Goal: Task Accomplishment & Management: Use online tool/utility

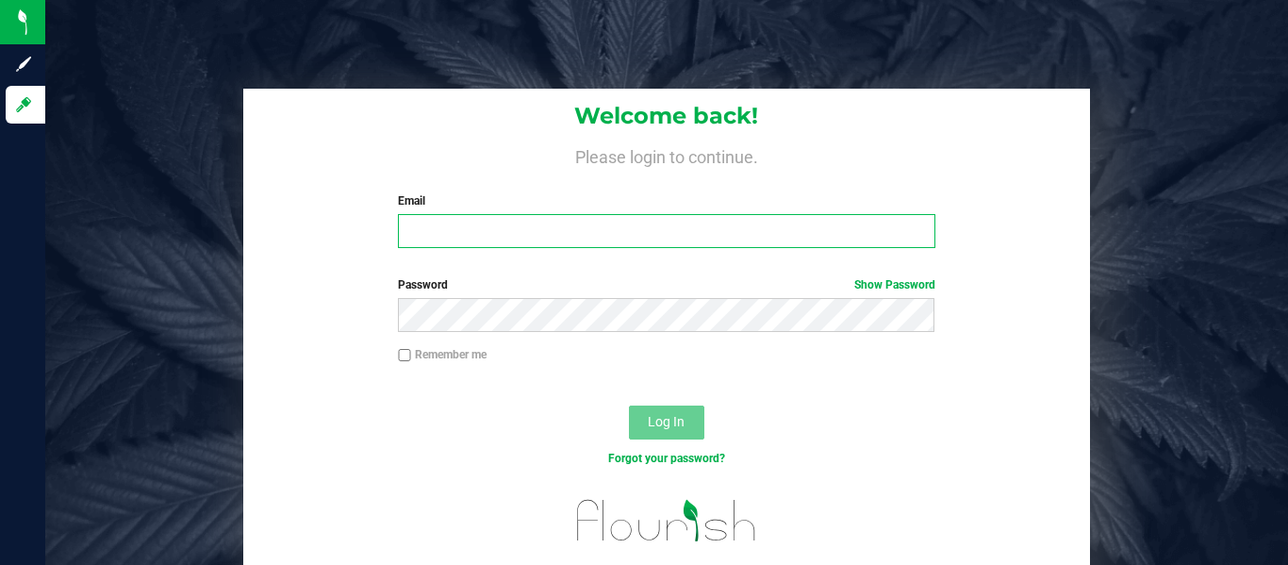
click at [618, 224] on input "Email" at bounding box center [666, 231] width 537 height 34
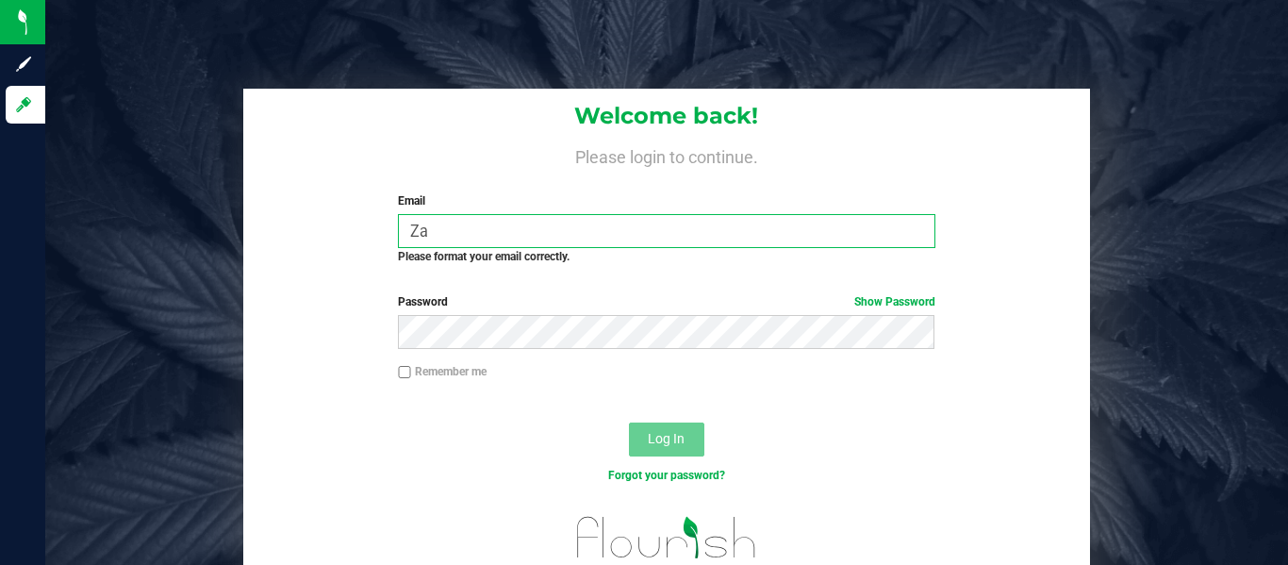
type input "Z"
type input "[PERSON_NAME][EMAIL_ADDRESS][DOMAIN_NAME],"
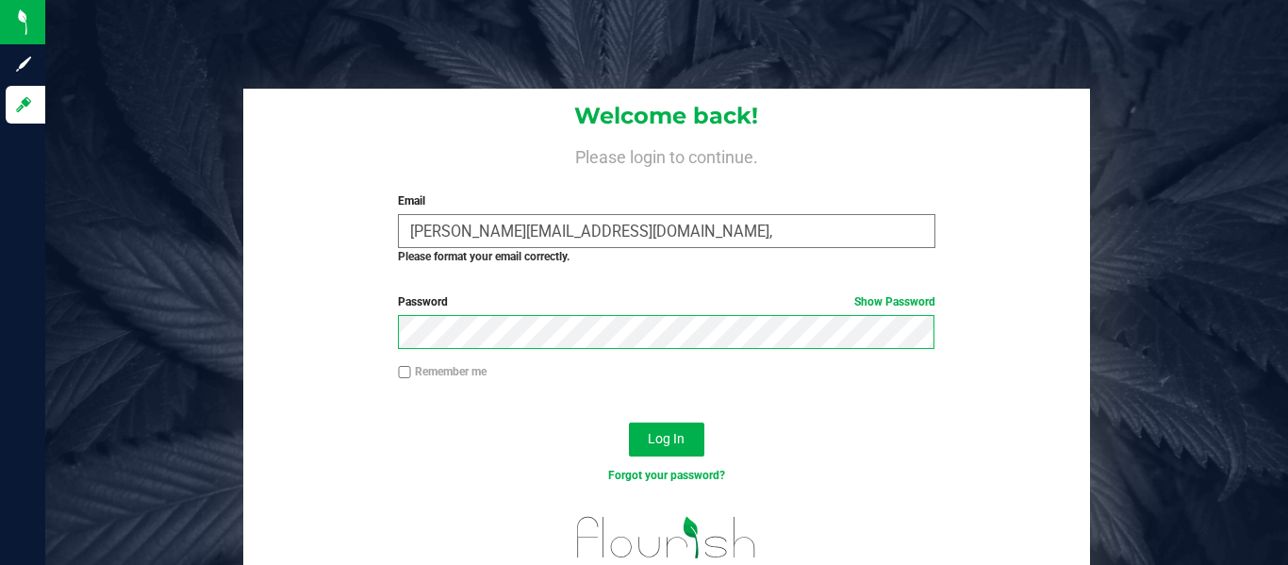
click at [629, 422] on button "Log In" at bounding box center [666, 439] width 75 height 34
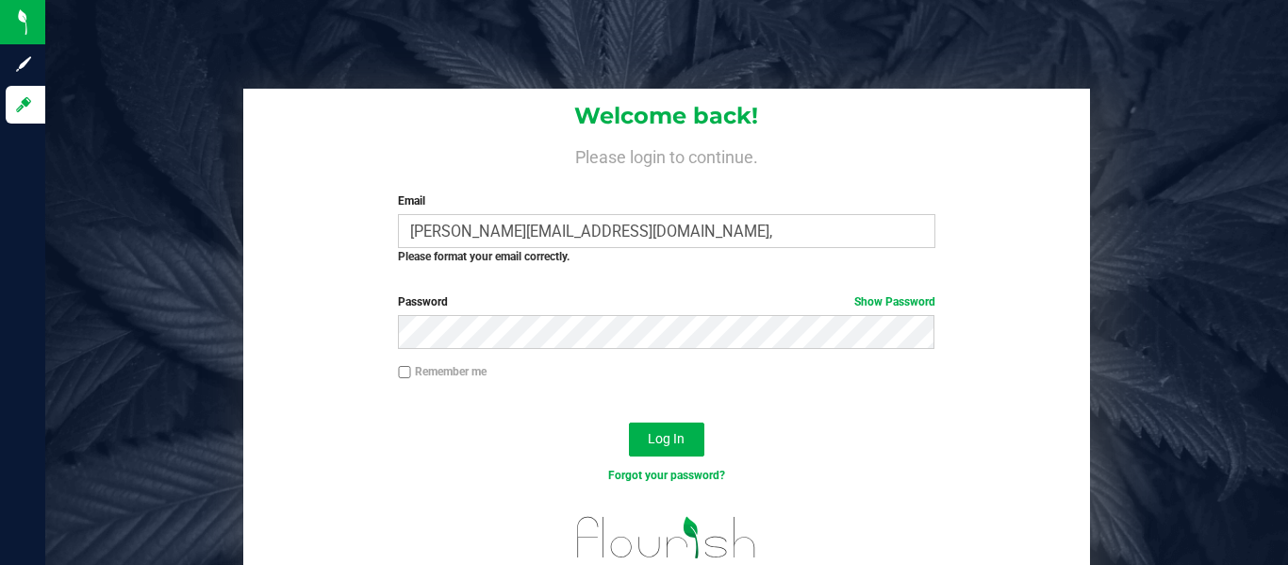
click at [418, 376] on label "Remember me" at bounding box center [442, 371] width 89 height 17
click at [411, 376] on input "Remember me" at bounding box center [404, 372] width 13 height 13
click at [425, 370] on label "Remember me" at bounding box center [442, 371] width 89 height 17
click at [411, 370] on input "Remember me" at bounding box center [404, 372] width 13 height 13
checkbox input "false"
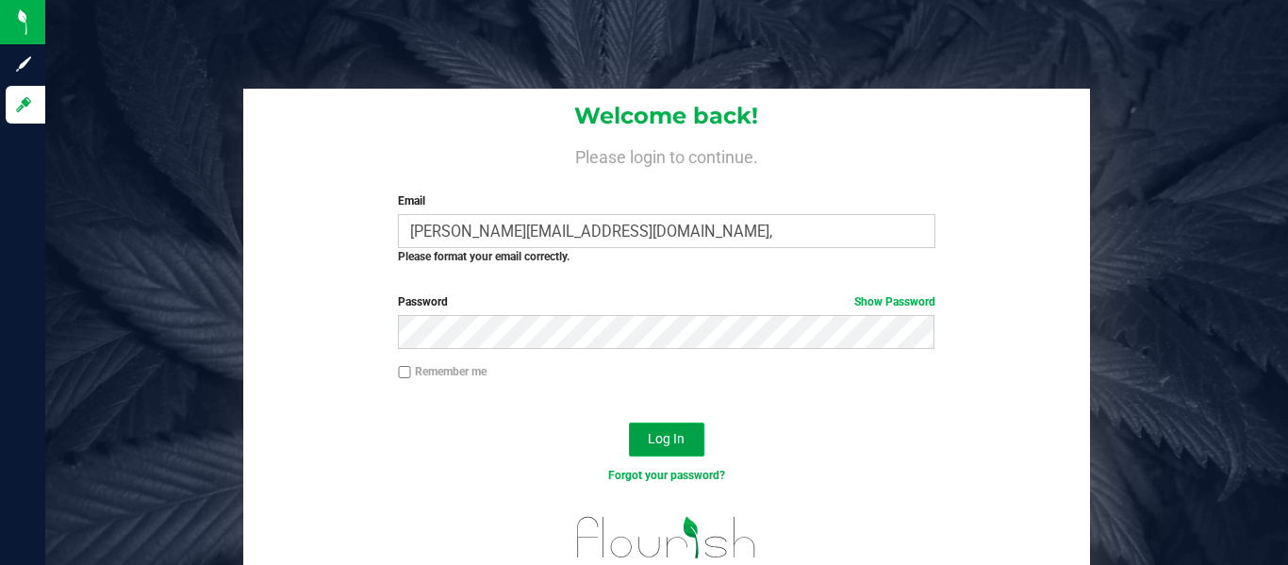
click at [657, 428] on button "Log In" at bounding box center [666, 439] width 75 height 34
click at [652, 240] on input "[PERSON_NAME][EMAIL_ADDRESS][DOMAIN_NAME]," at bounding box center [666, 231] width 537 height 34
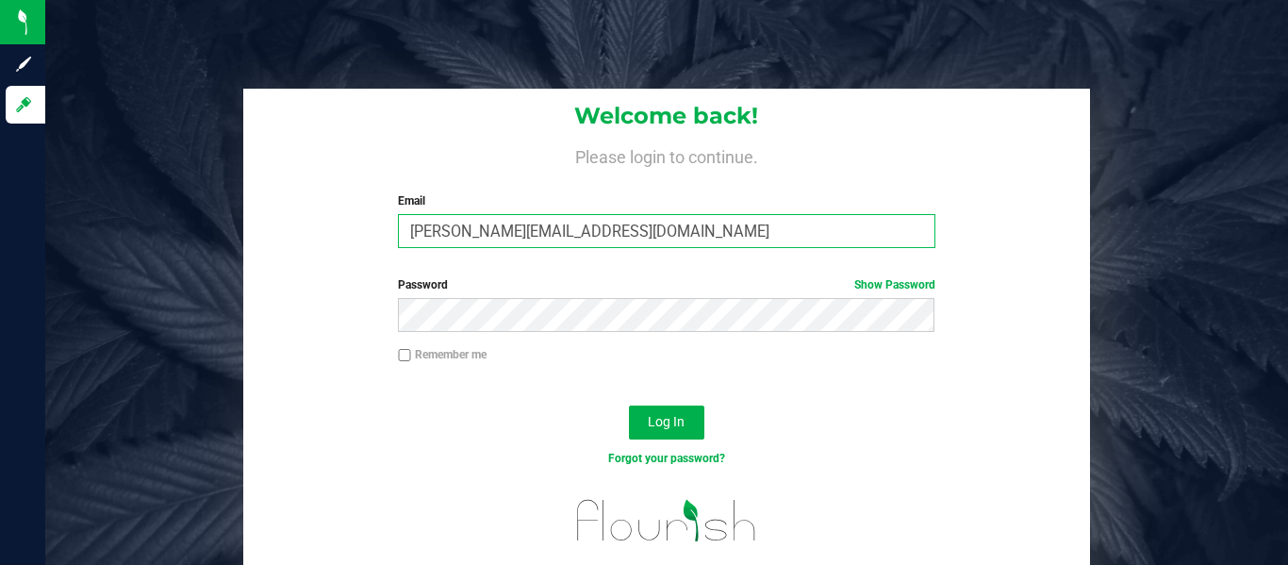
type input "[PERSON_NAME][EMAIL_ADDRESS][DOMAIN_NAME]"
click at [629, 405] on button "Log In" at bounding box center [666, 422] width 75 height 34
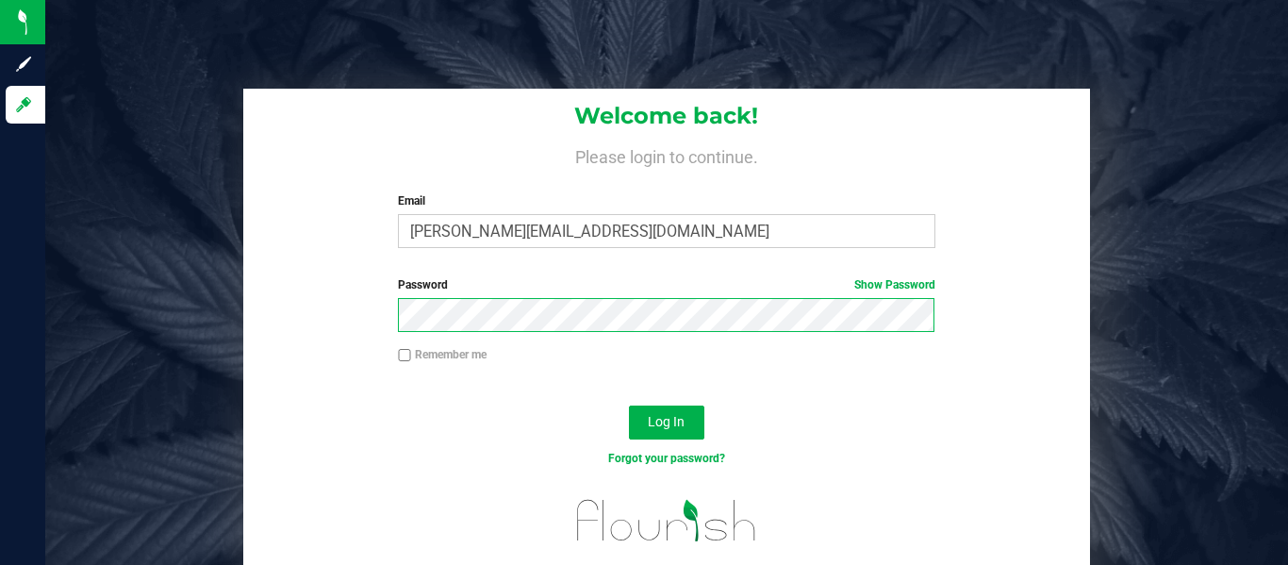
click at [629, 405] on button "Log In" at bounding box center [666, 422] width 75 height 34
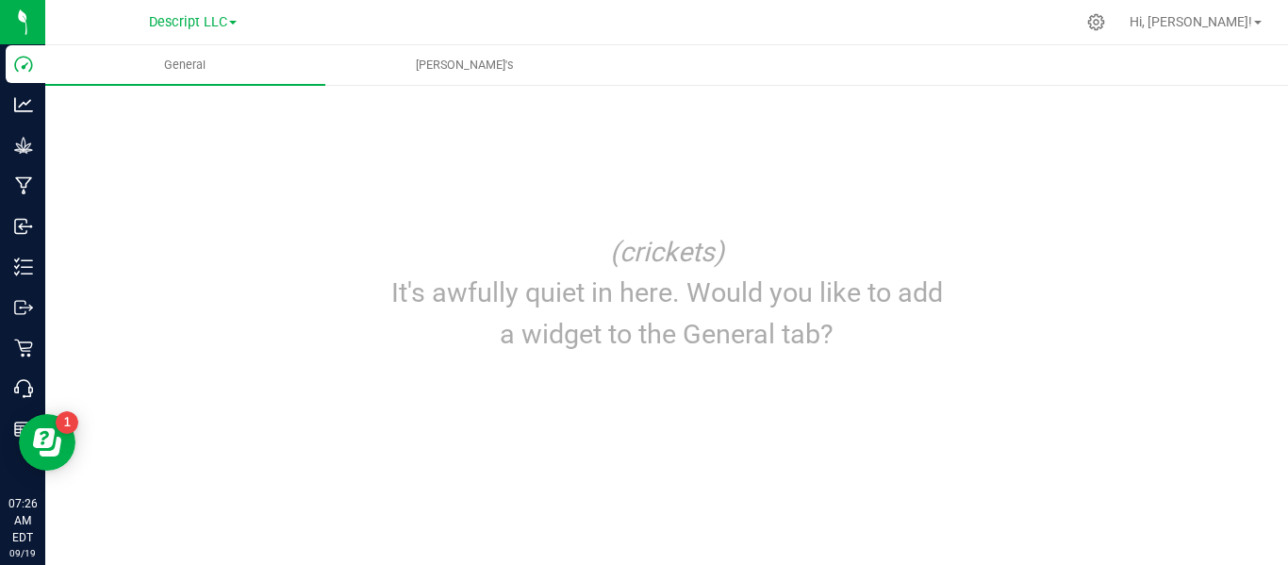
click at [232, 25] on span at bounding box center [233, 23] width 8 height 4
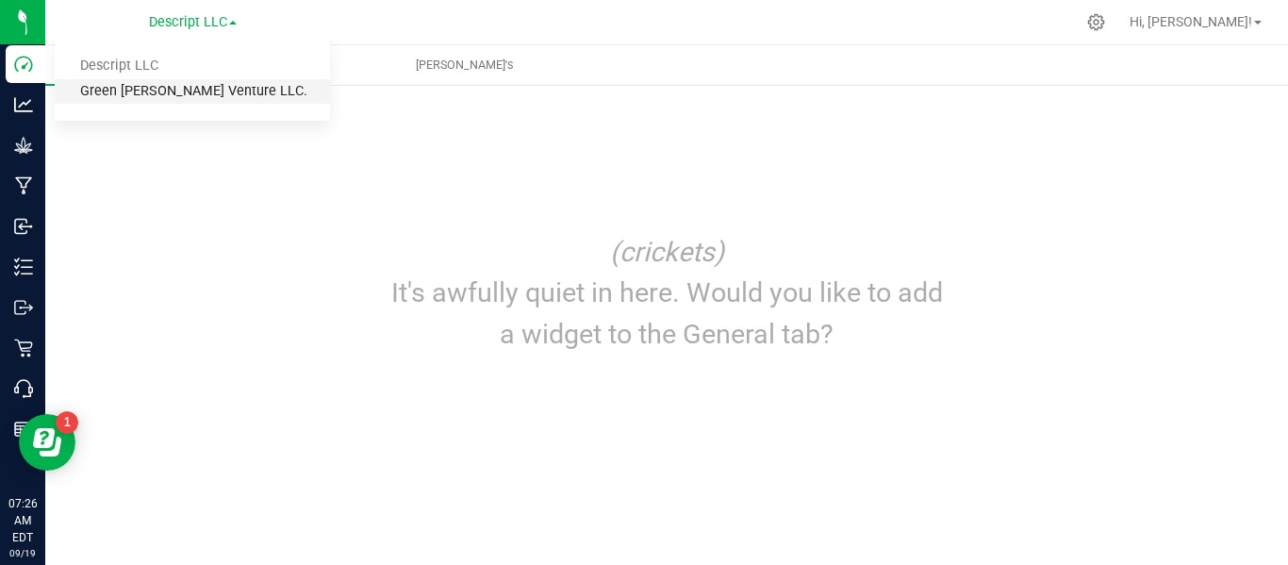
click at [199, 91] on link "Green [PERSON_NAME] Venture LLC." at bounding box center [192, 91] width 275 height 25
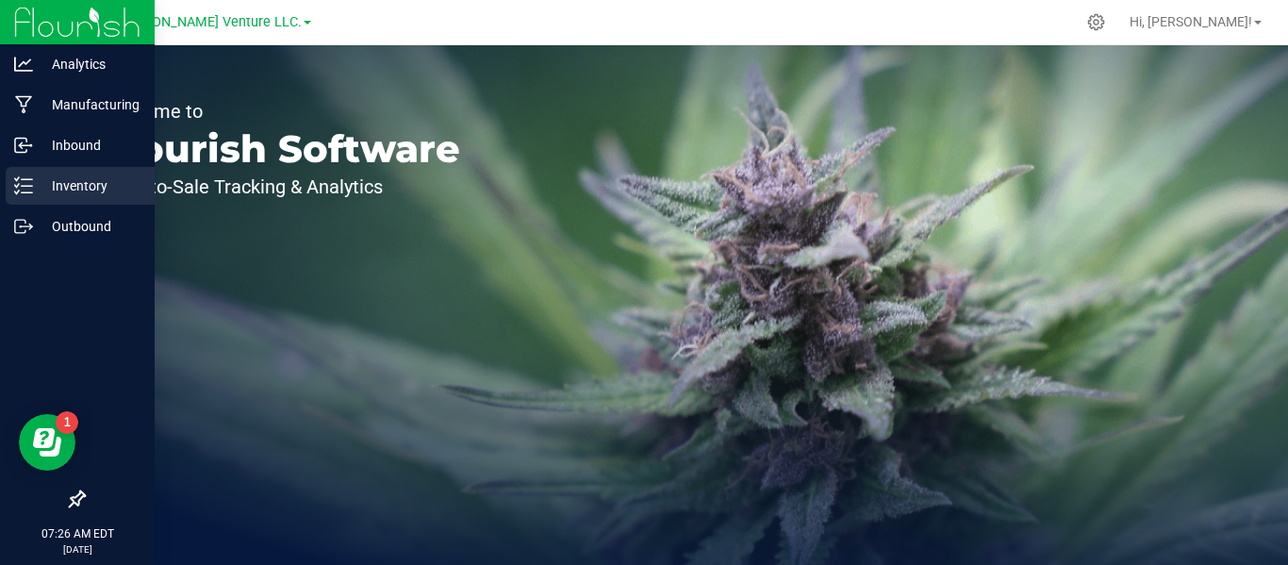
click at [27, 179] on line at bounding box center [27, 179] width 10 height 0
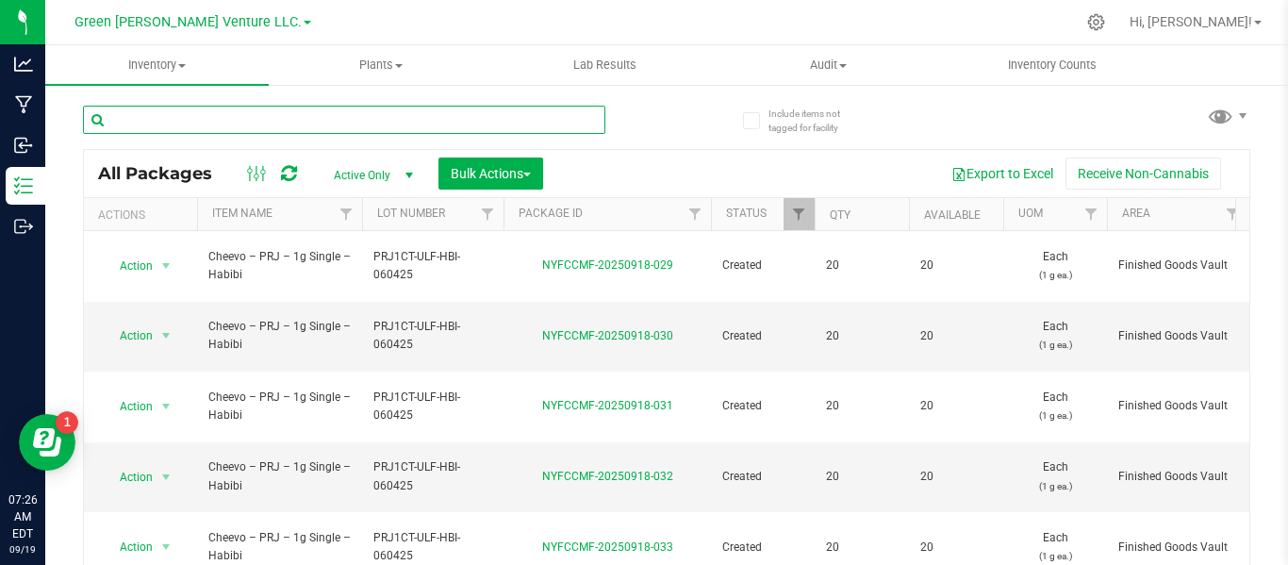
click at [303, 124] on input "text" at bounding box center [344, 120] width 522 height 28
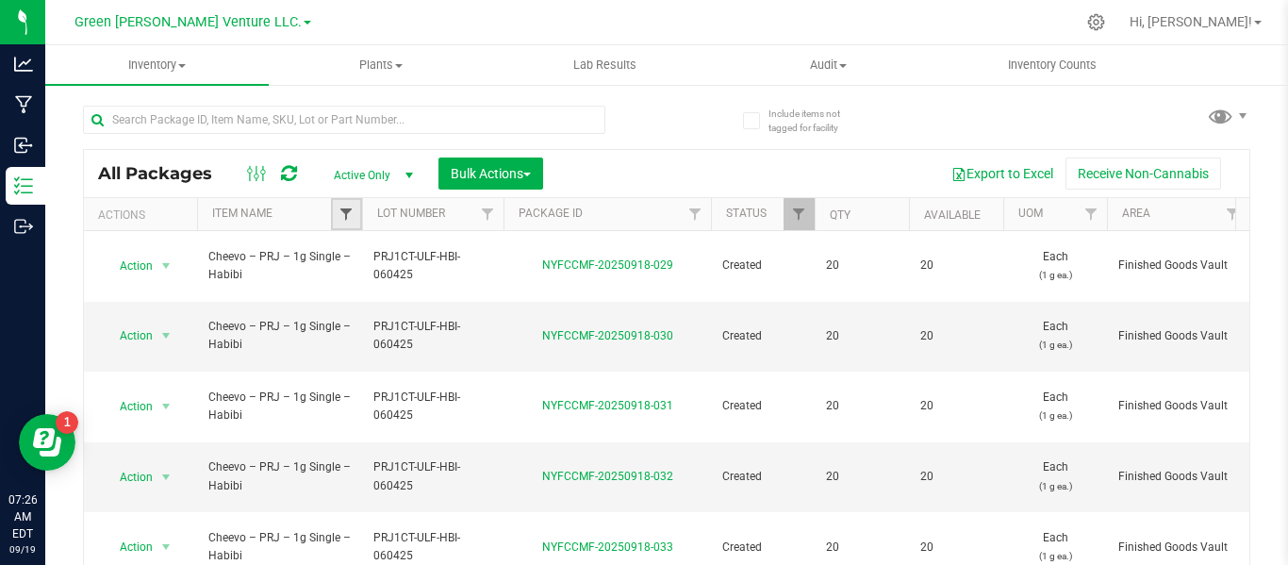
click at [339, 209] on span "Filter" at bounding box center [346, 214] width 15 height 15
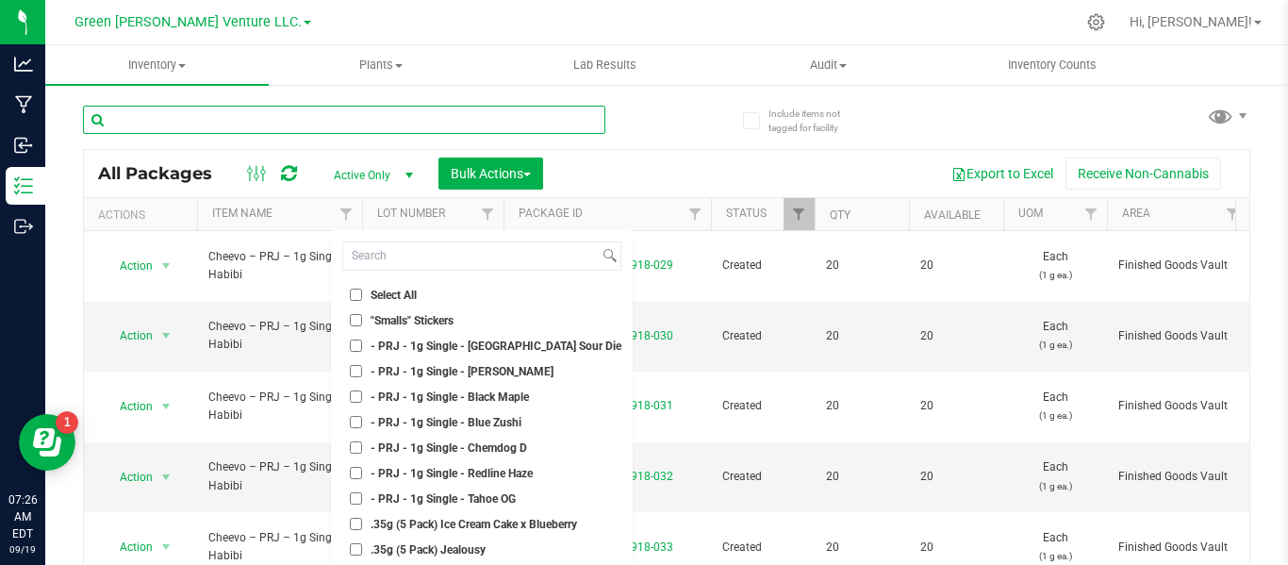
click at [340, 129] on input "text" at bounding box center [344, 120] width 522 height 28
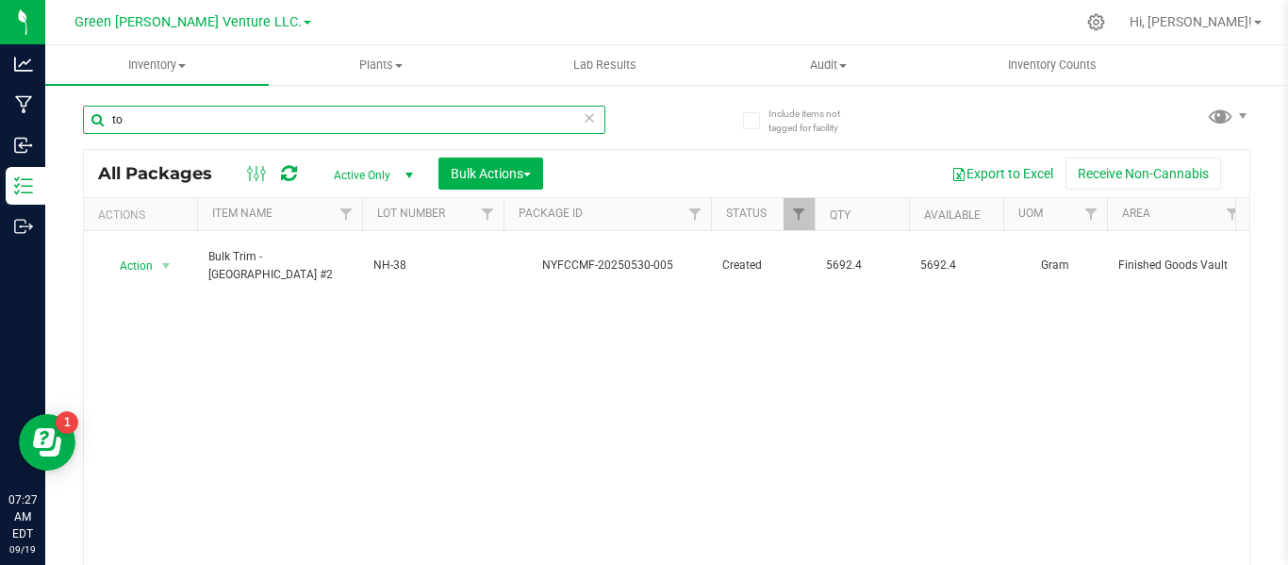
type input "t"
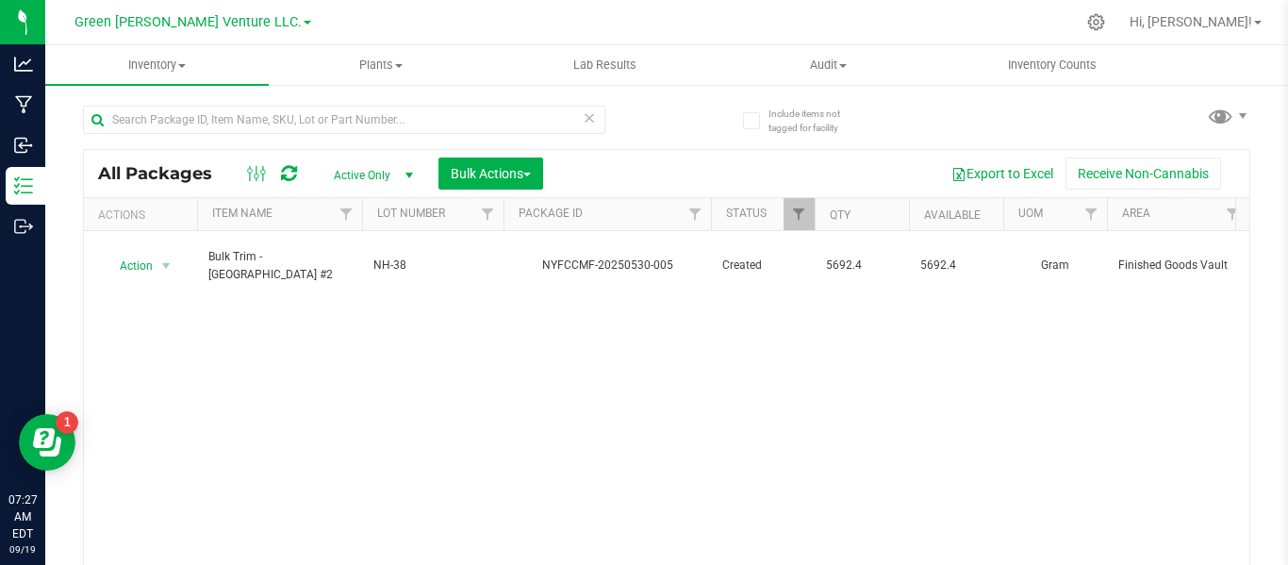
click at [623, 176] on div "Inventory All packages All inventory Waste log Create inventory Plants All plan…" at bounding box center [666, 305] width 1243 height 520
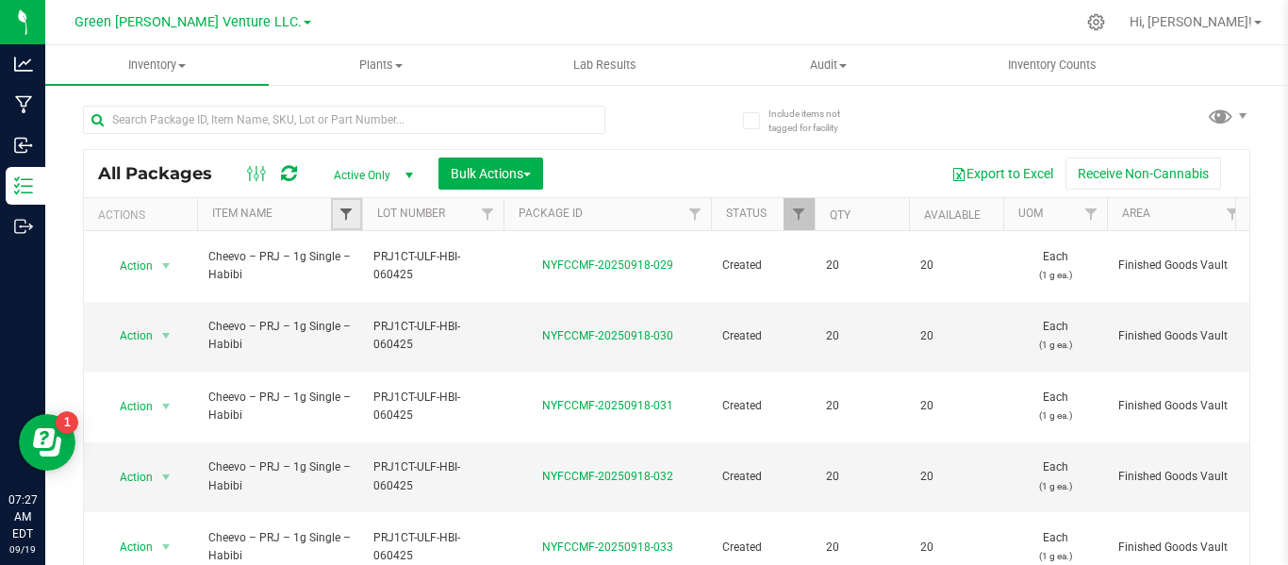
click at [353, 219] on span "Filter" at bounding box center [346, 214] width 15 height 15
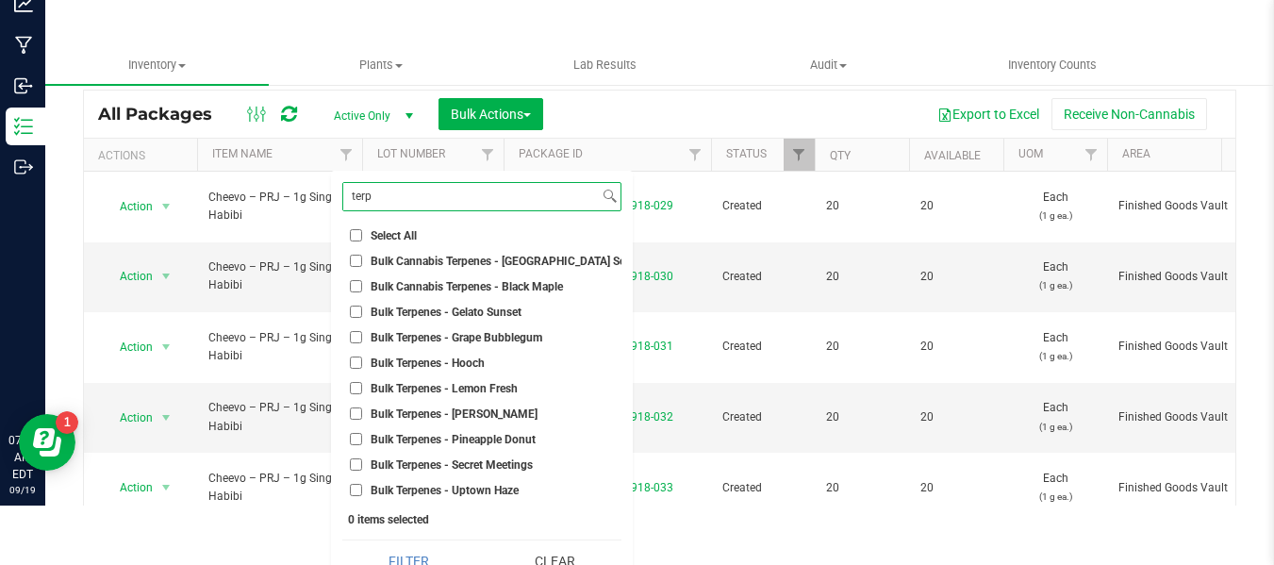
scroll to position [91, 0]
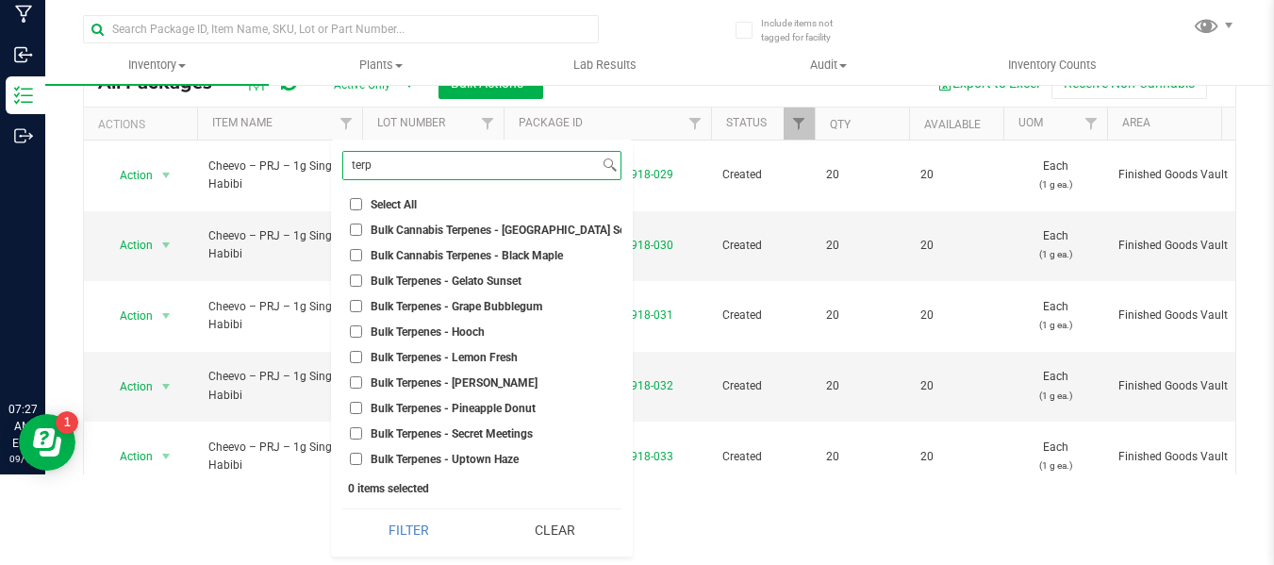
type input "terp"
click at [472, 464] on span "Bulk Terpenes - Uptown Haze" at bounding box center [445, 459] width 148 height 11
click at [362, 464] on input "Bulk Terpenes - Uptown Haze" at bounding box center [356, 459] width 12 height 12
checkbox input "true"
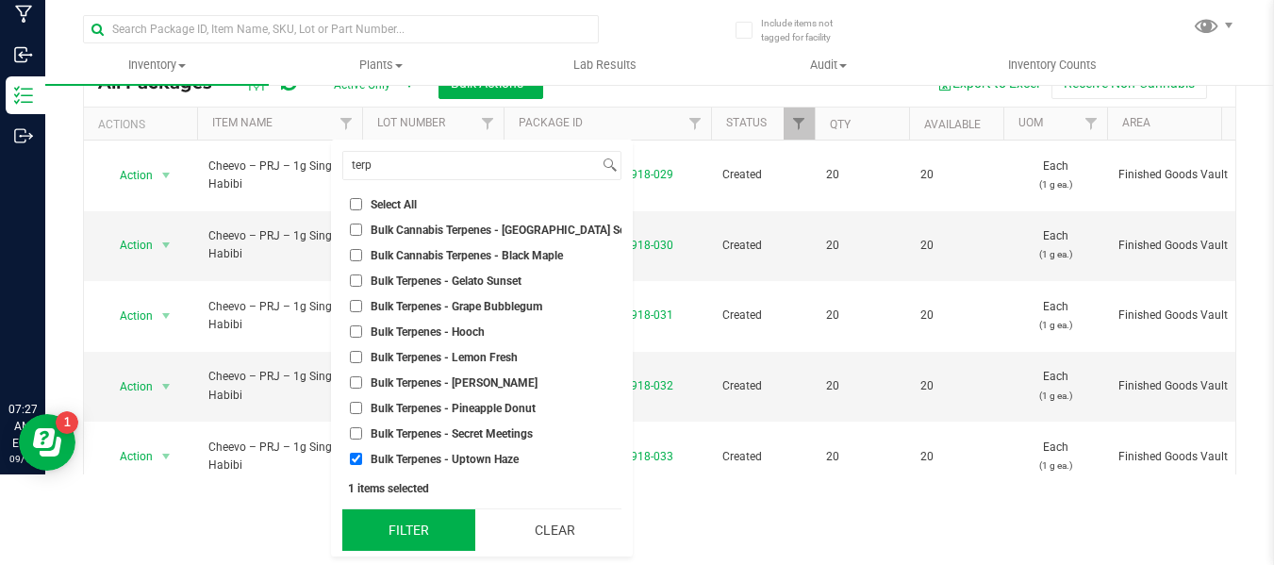
click at [440, 521] on button "Filter" at bounding box center [408, 529] width 133 height 41
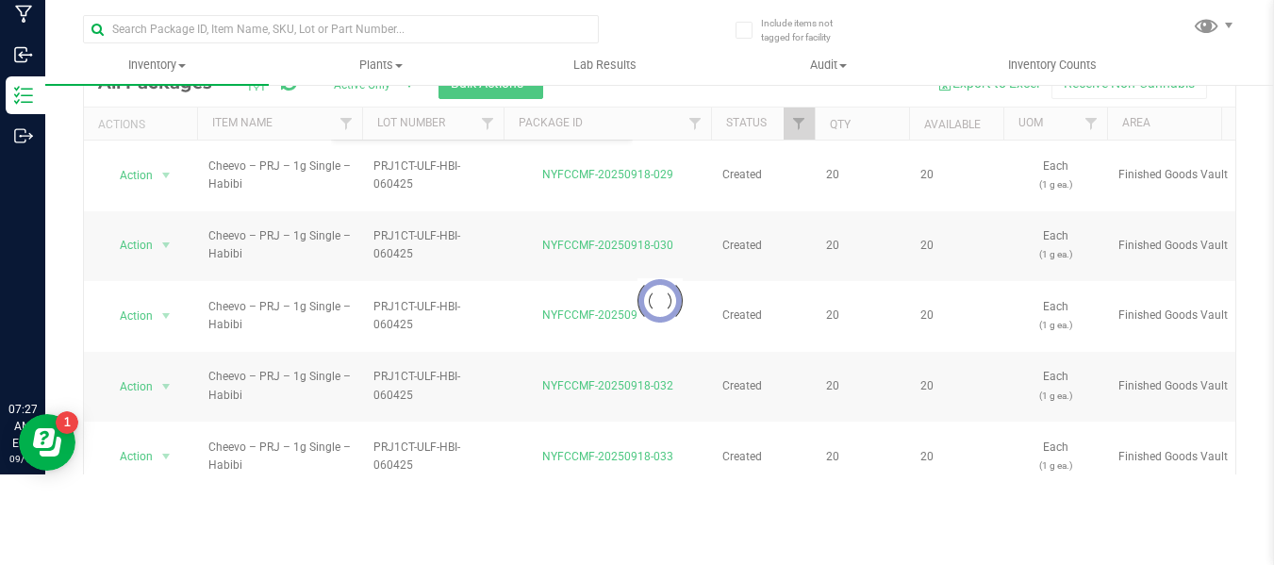
scroll to position [0, 0]
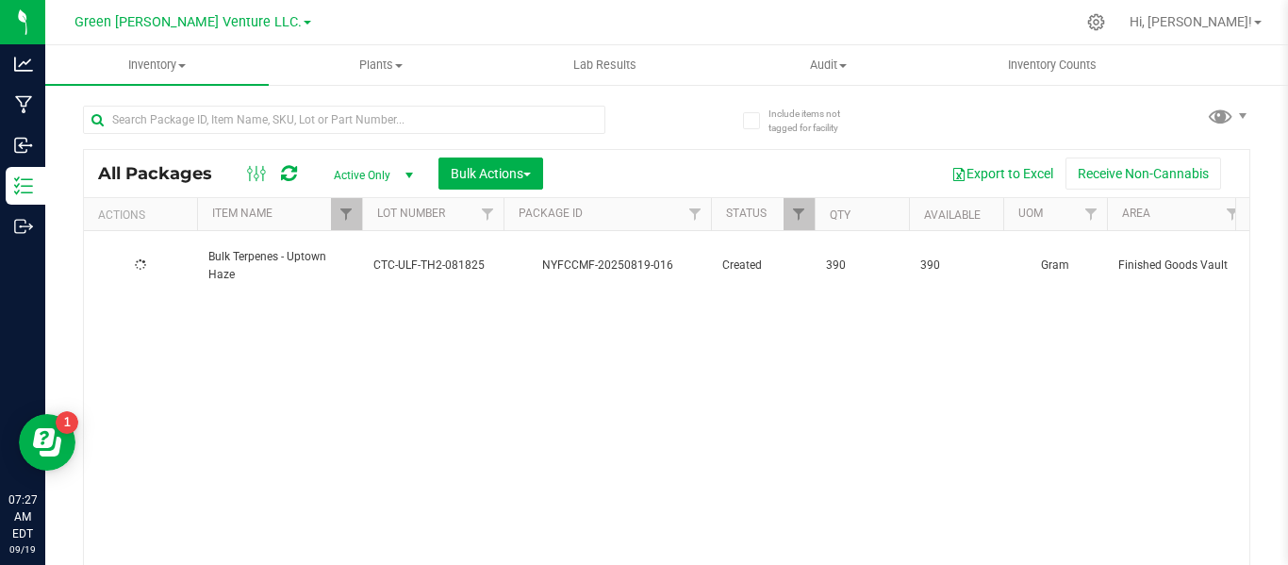
type input "[DATE]"
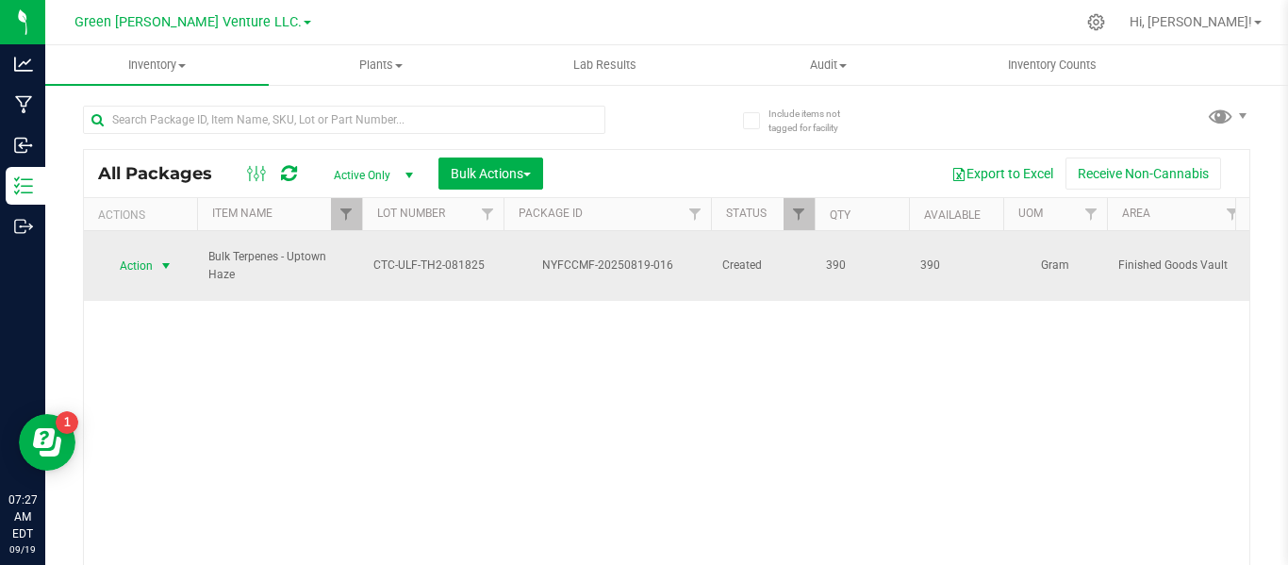
click at [167, 258] on span "select" at bounding box center [165, 265] width 15 height 15
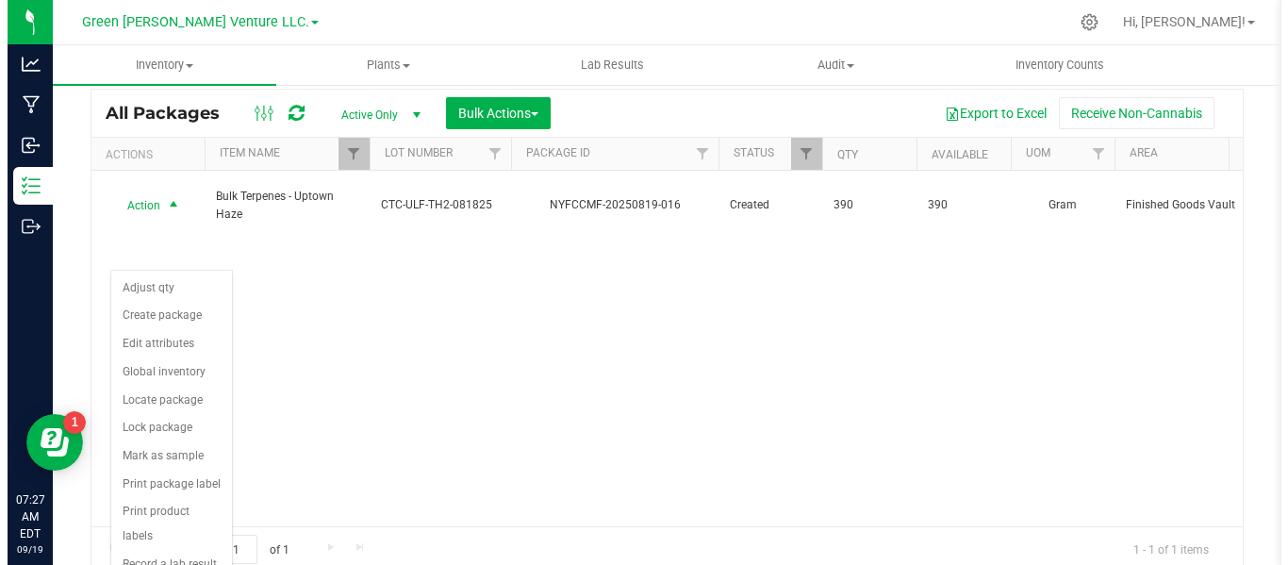
scroll to position [93, 0]
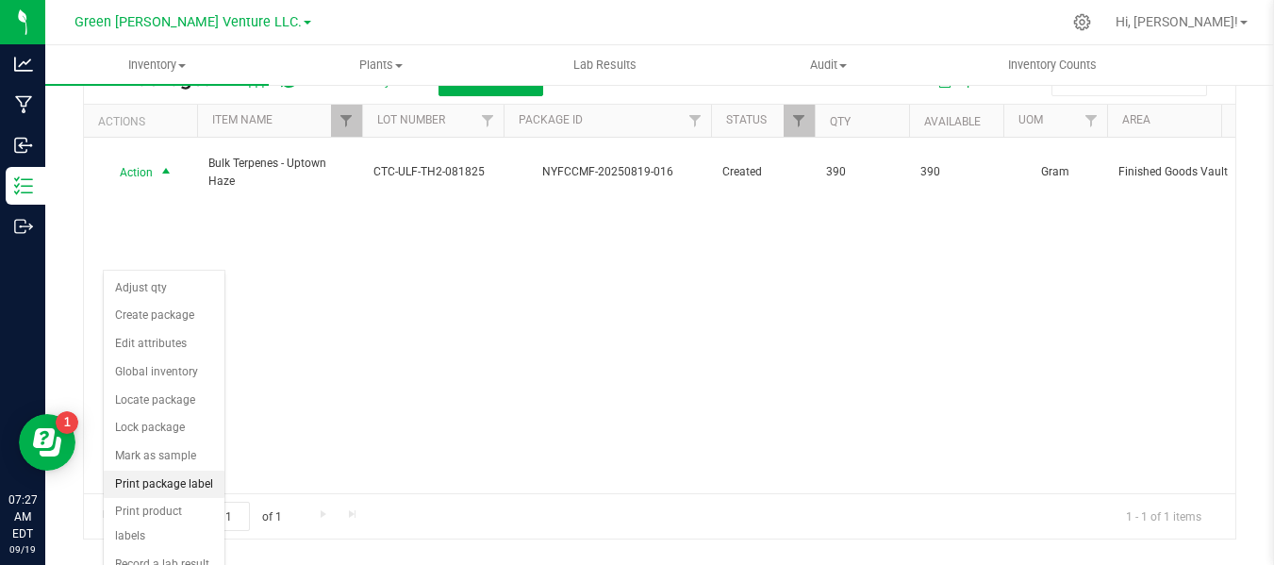
click at [185, 487] on li "Print package label" at bounding box center [164, 485] width 121 height 28
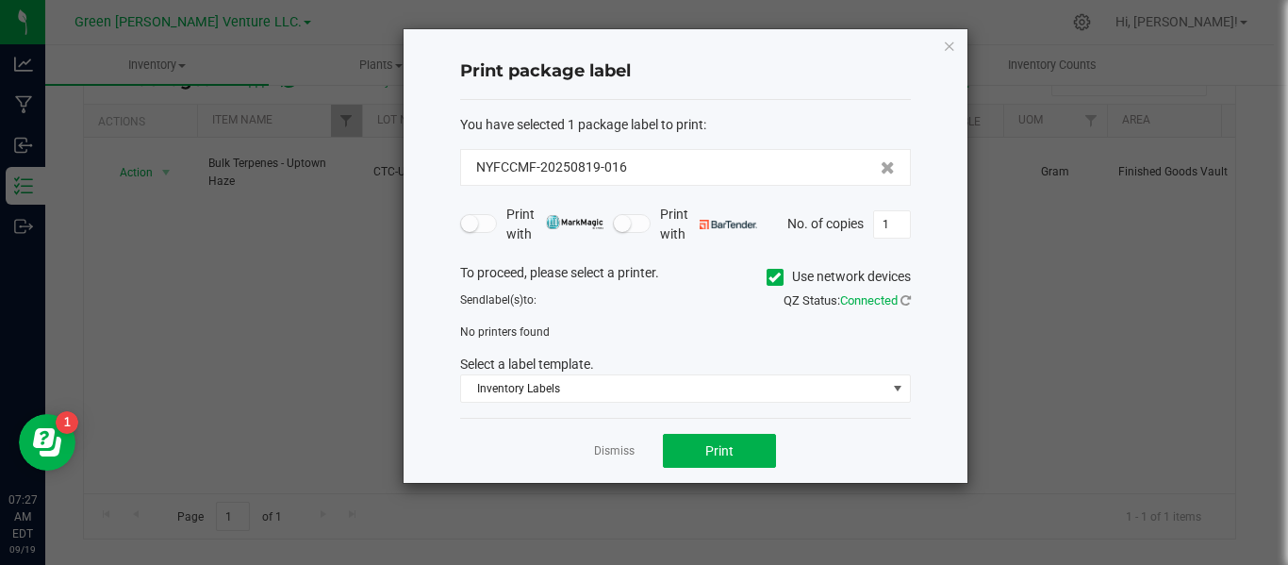
click at [772, 277] on icon at bounding box center [775, 277] width 12 height 0
click at [0, 0] on input "Use network devices" at bounding box center [0, 0] width 0 height 0
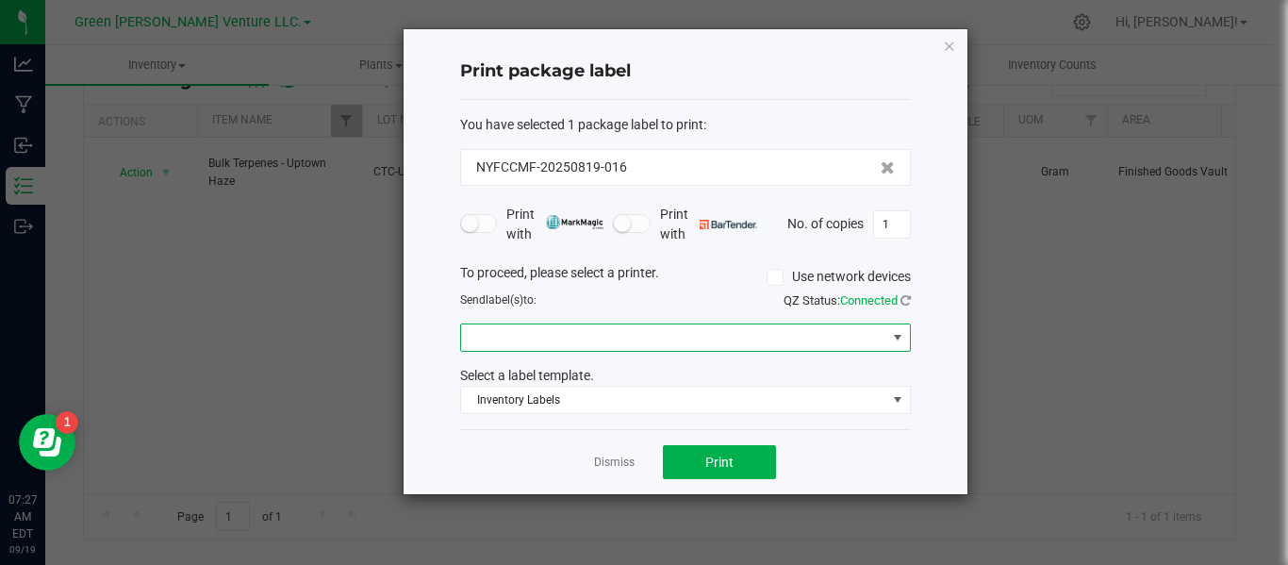
click at [553, 333] on span at bounding box center [673, 337] width 425 height 26
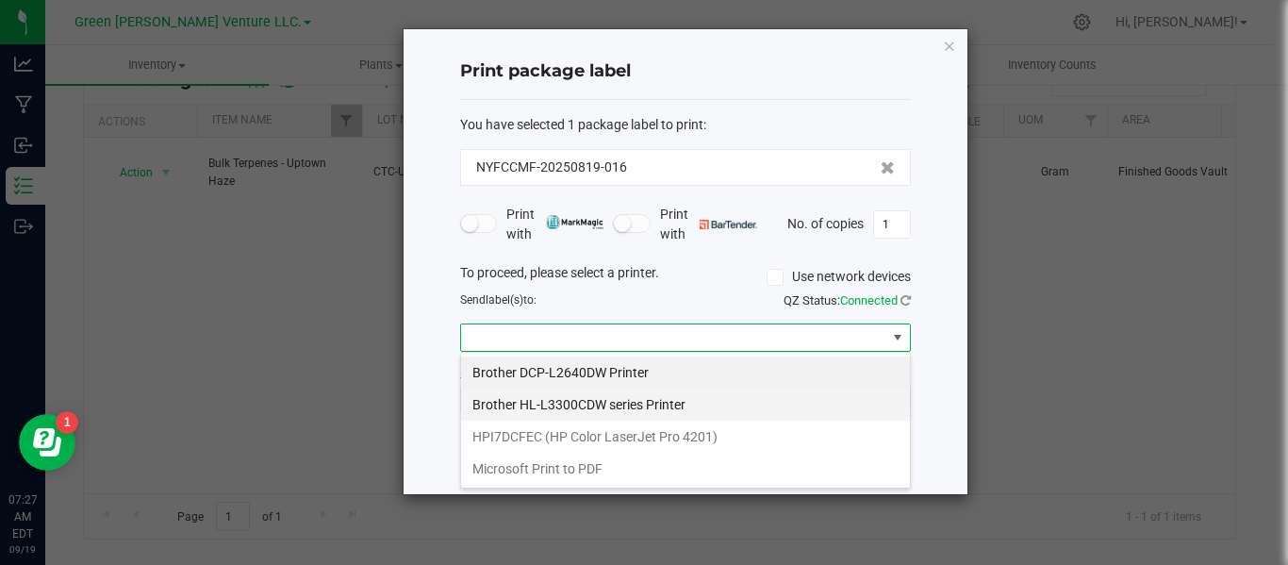
scroll to position [28, 451]
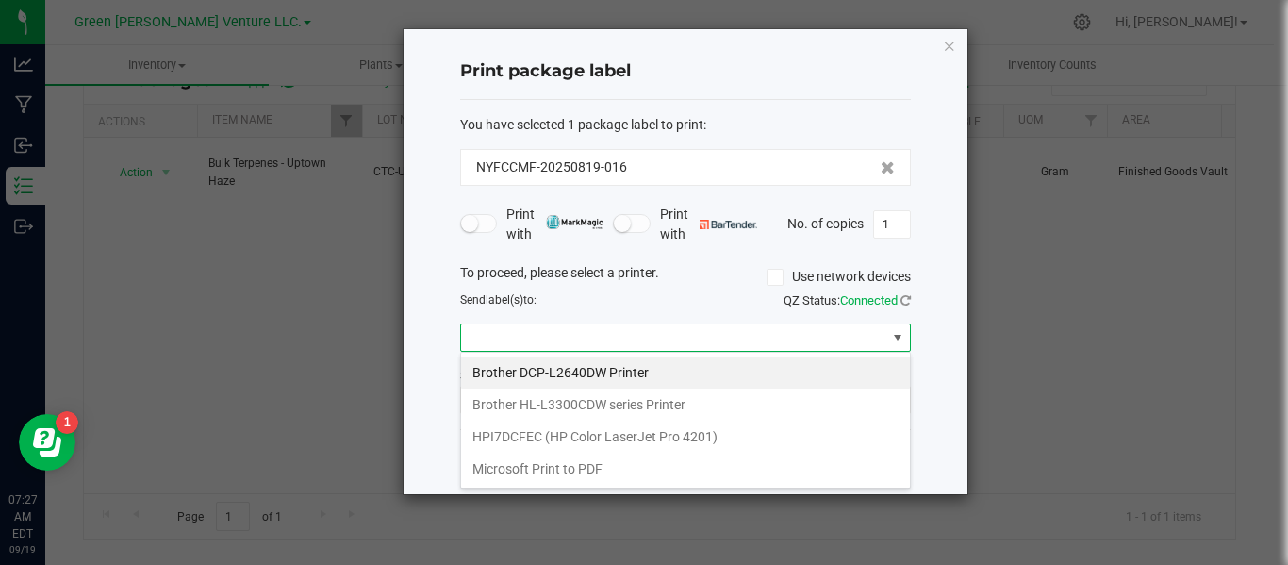
click at [968, 453] on ngb-modal-window "Print package label You have selected 1 package label to print : NYFCCMF-202508…" at bounding box center [651, 282] width 1302 height 565
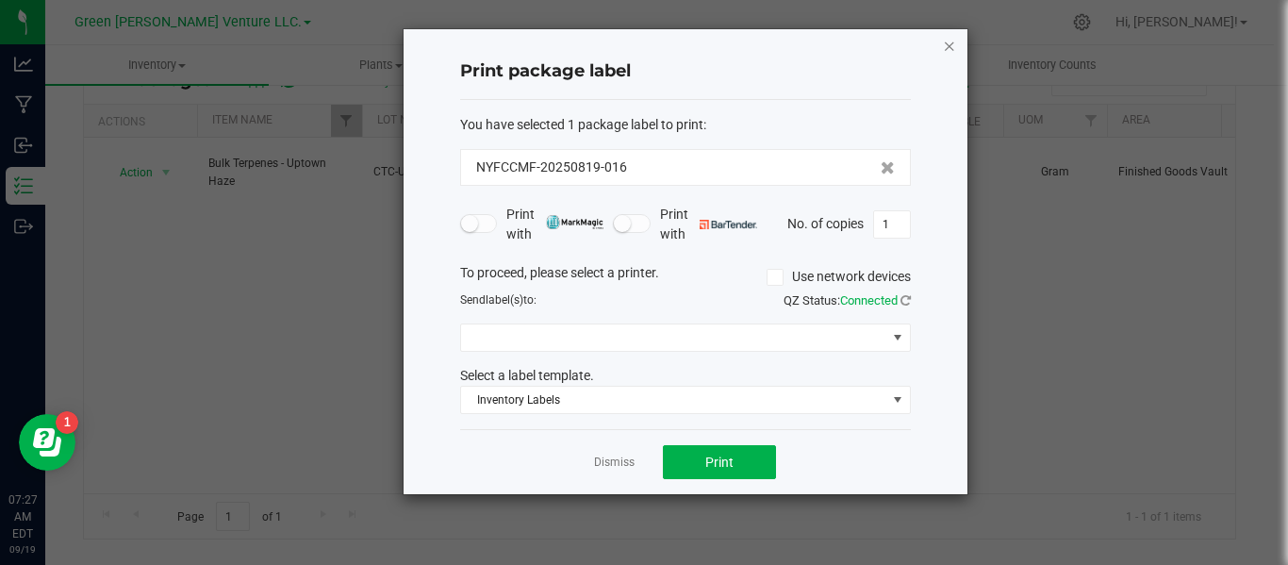
click at [951, 54] on icon "button" at bounding box center [949, 45] width 13 height 23
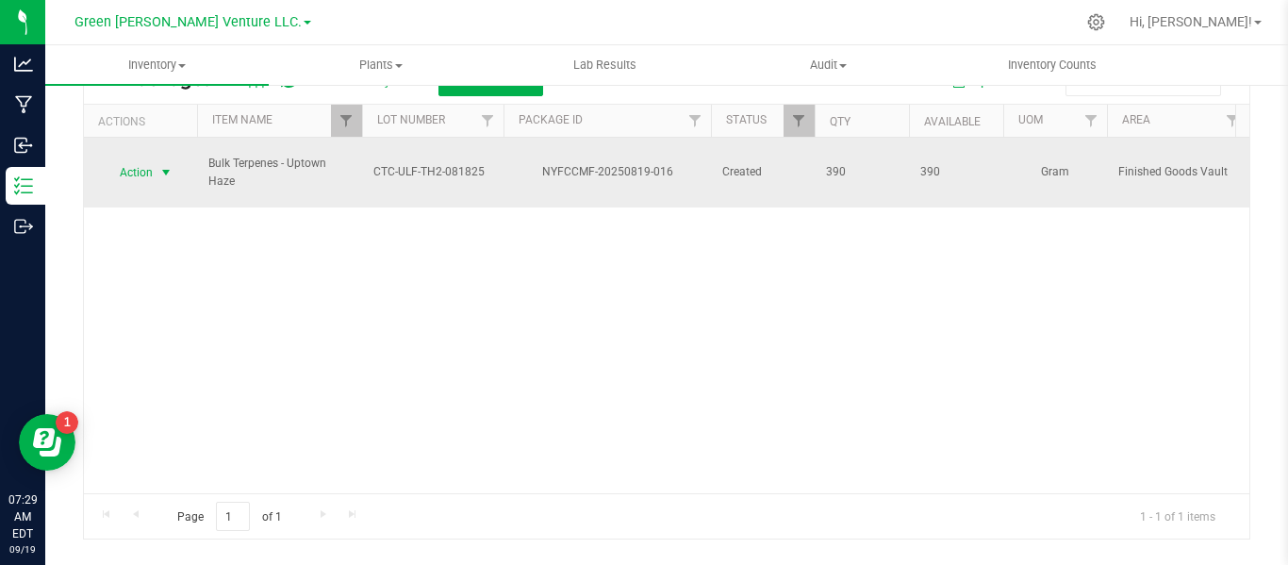
click at [158, 165] on span "select" at bounding box center [165, 172] width 15 height 15
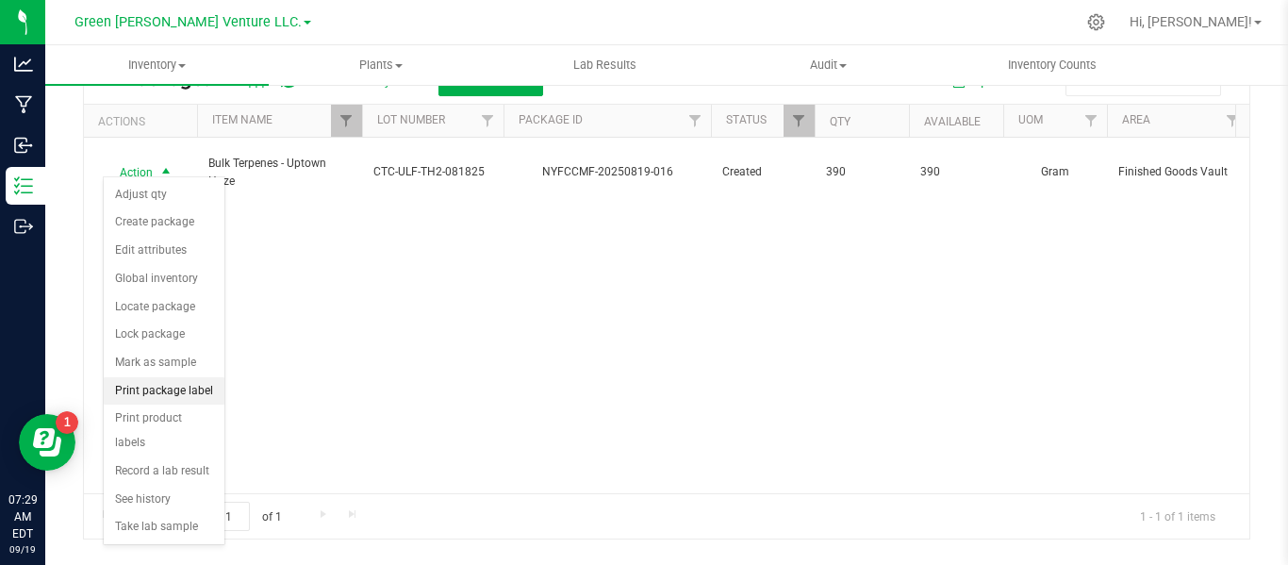
click at [206, 398] on li "Print package label" at bounding box center [164, 391] width 121 height 28
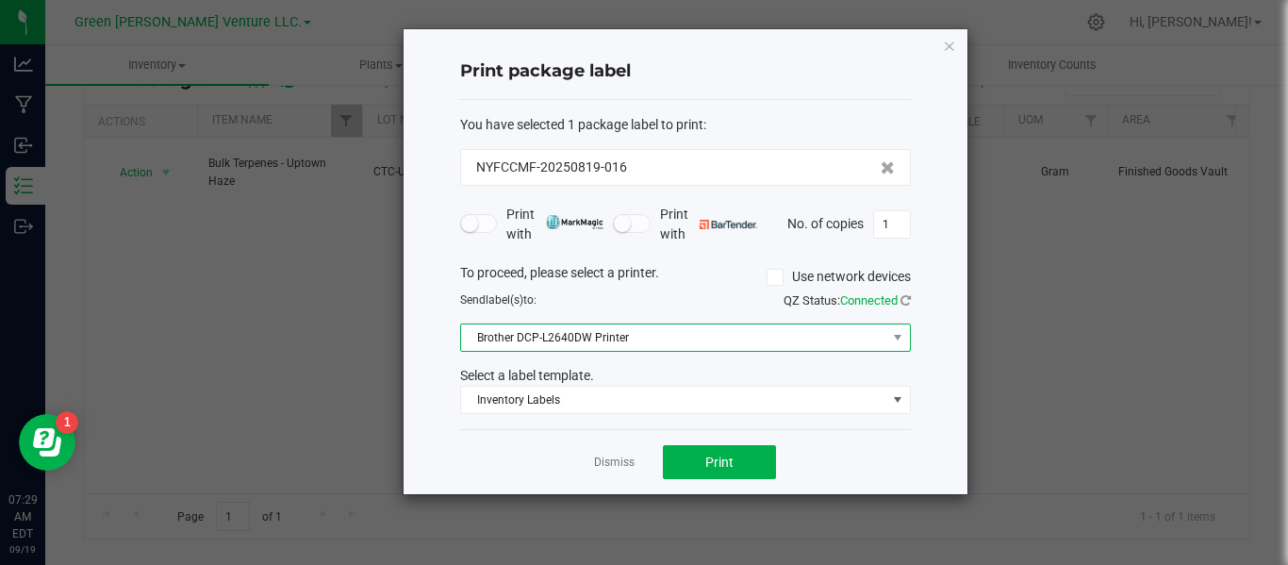
click at [665, 340] on span "Brother DCP-L2640DW Printer" at bounding box center [673, 337] width 425 height 26
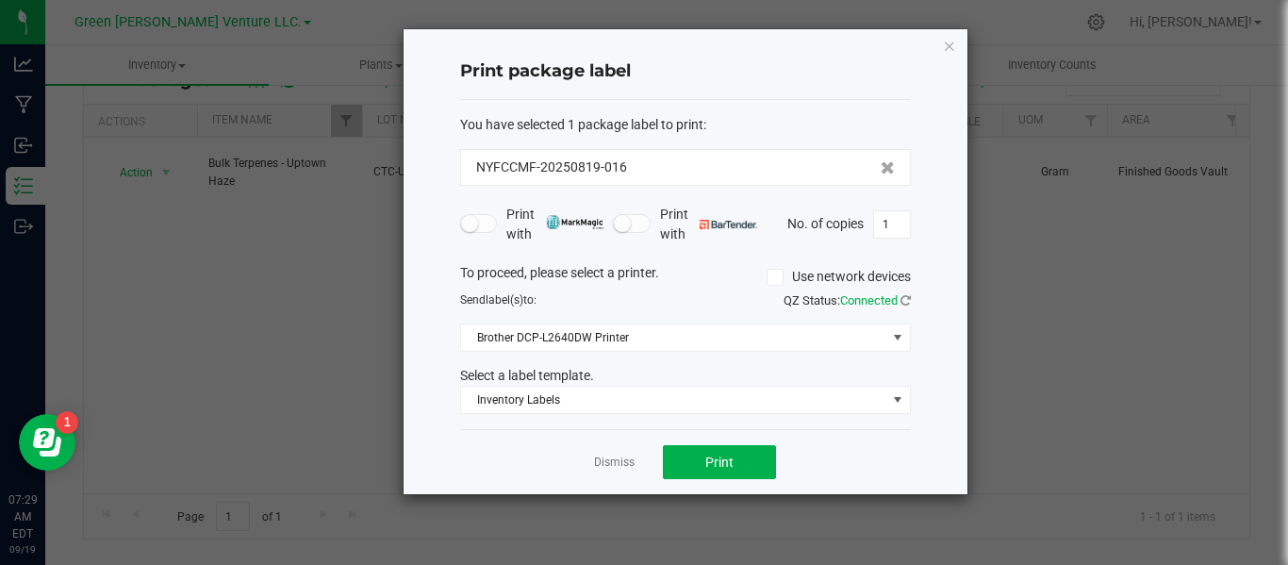
click at [452, 373] on div "Select a label template." at bounding box center [685, 376] width 479 height 20
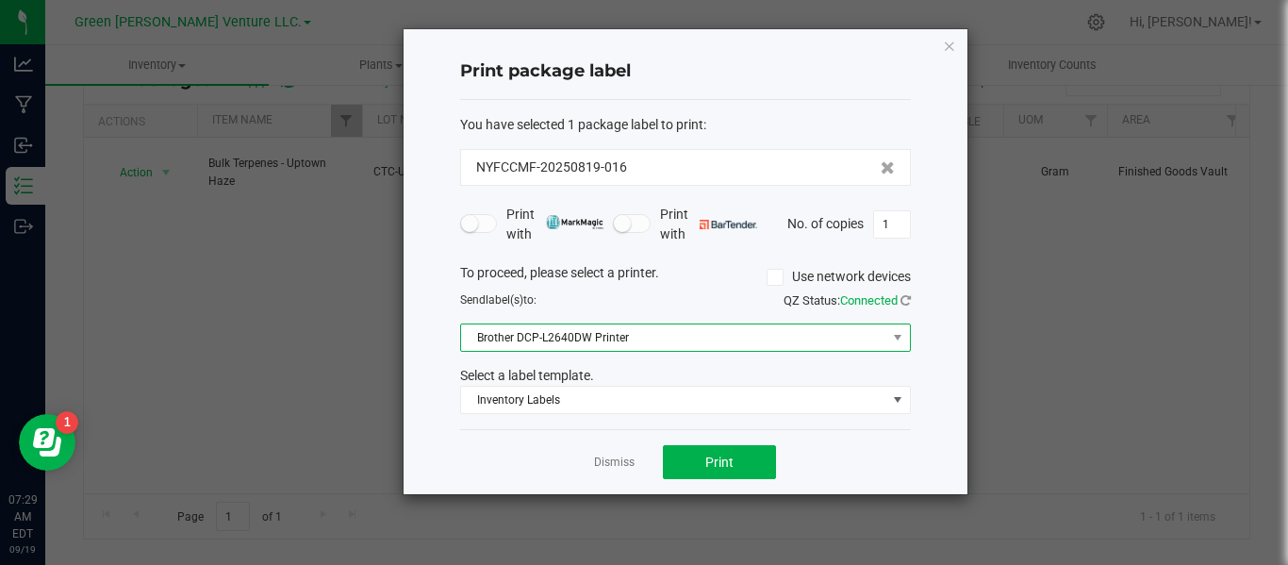
click at [843, 339] on span "Brother DCP-L2640DW Printer" at bounding box center [673, 337] width 425 height 26
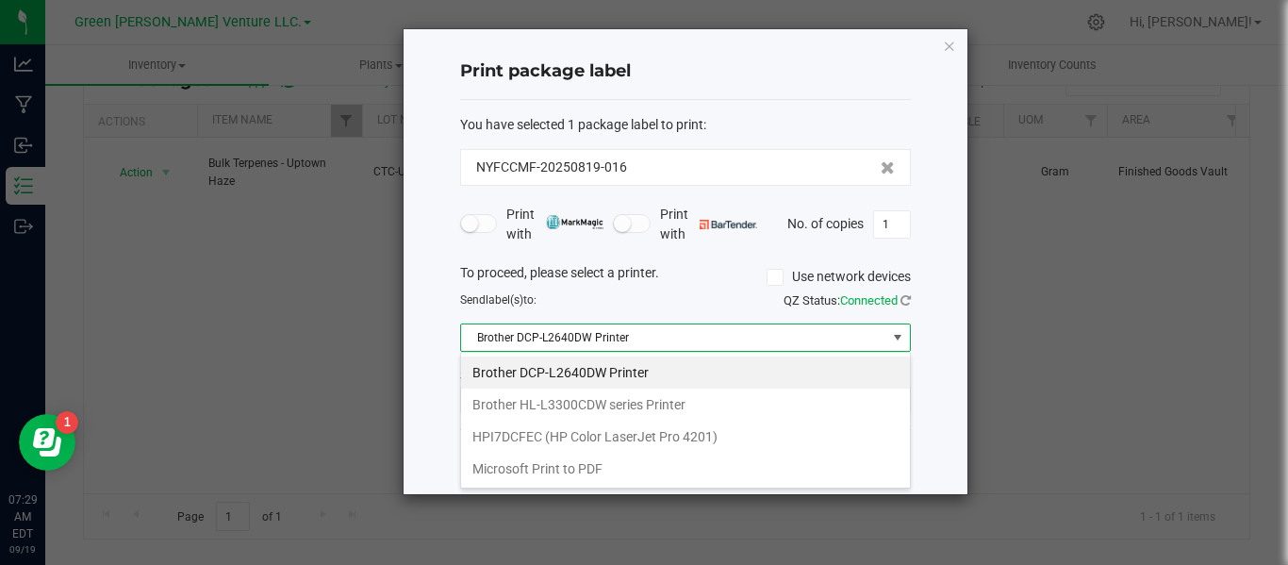
click at [452, 366] on div "Select a label template." at bounding box center [685, 376] width 479 height 20
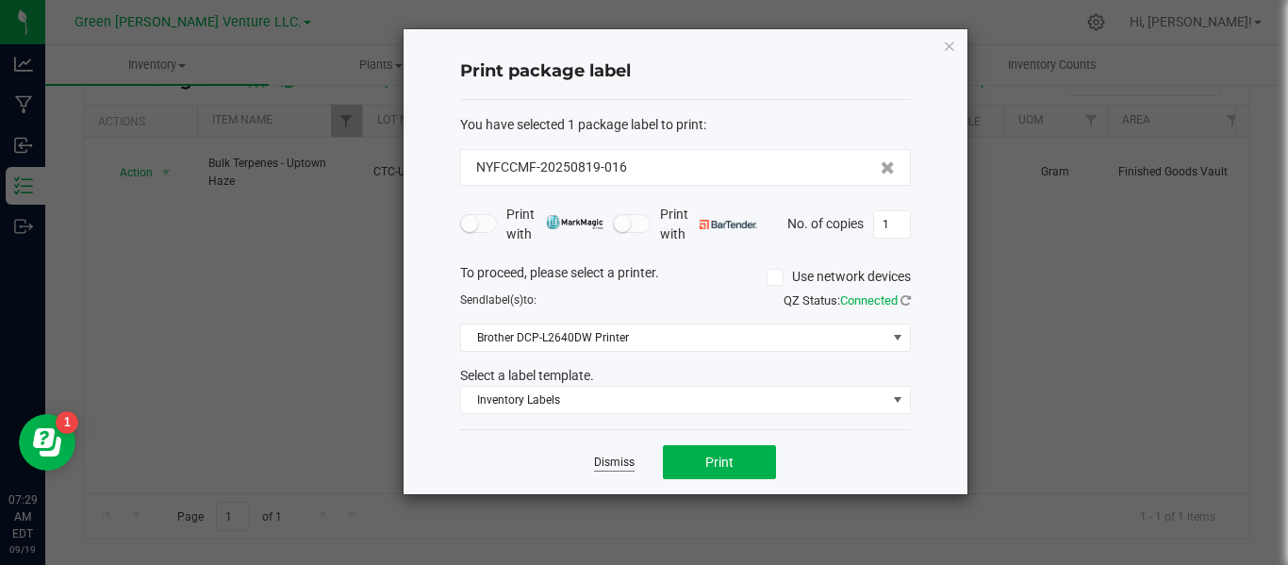
click at [606, 467] on link "Dismiss" at bounding box center [614, 463] width 41 height 16
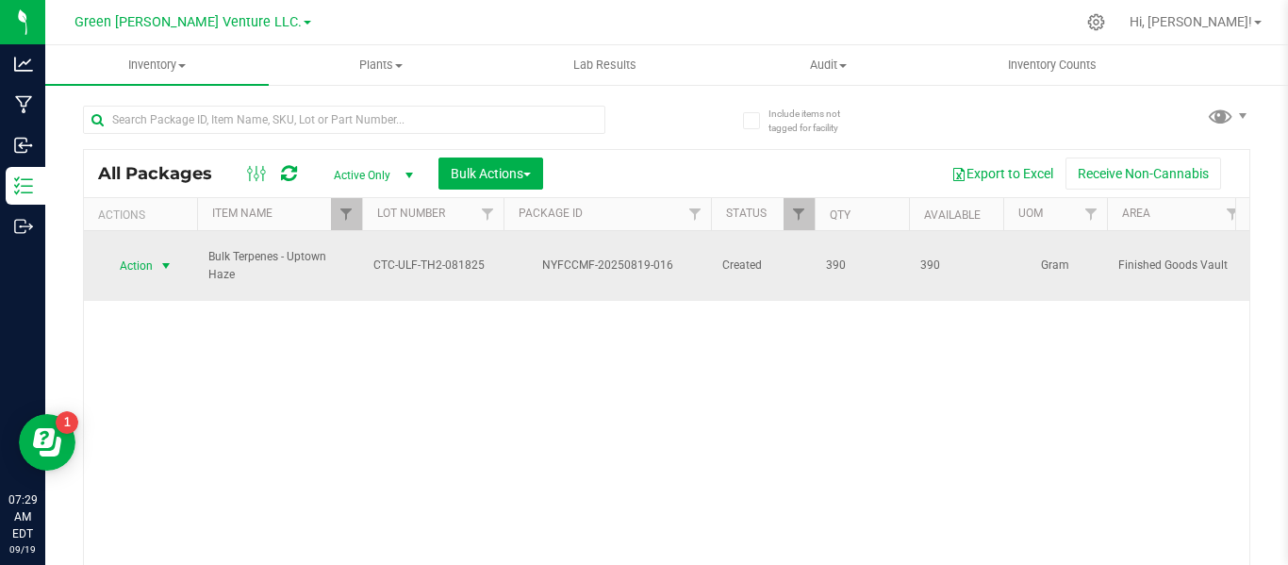
click at [159, 258] on span "select" at bounding box center [165, 265] width 15 height 15
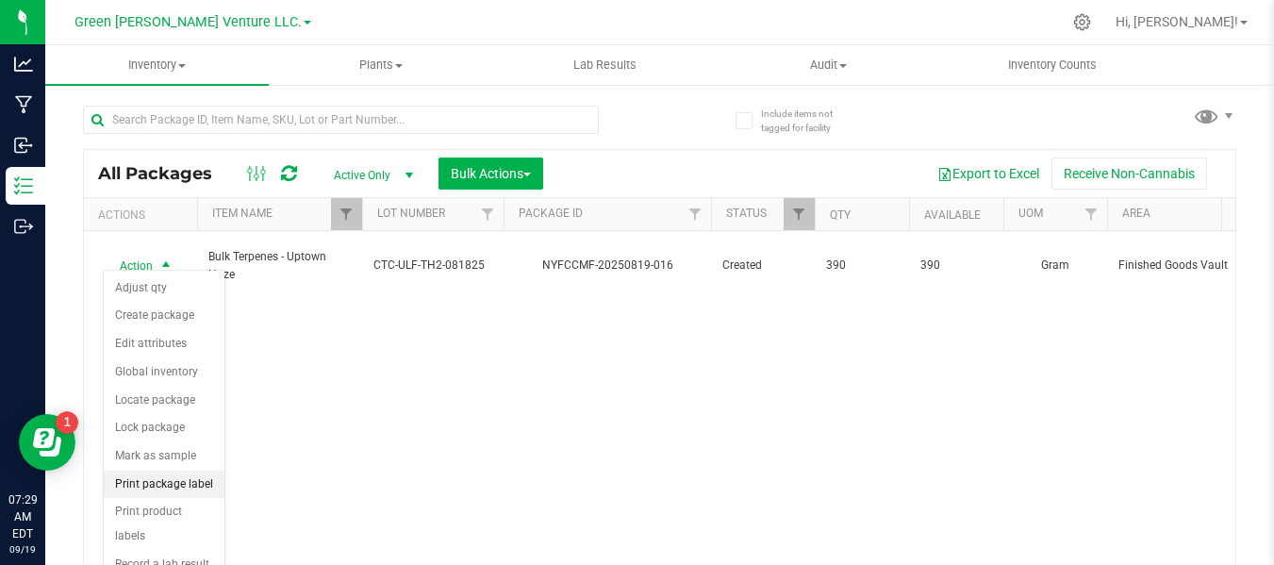
click at [172, 484] on li "Print package label" at bounding box center [164, 485] width 121 height 28
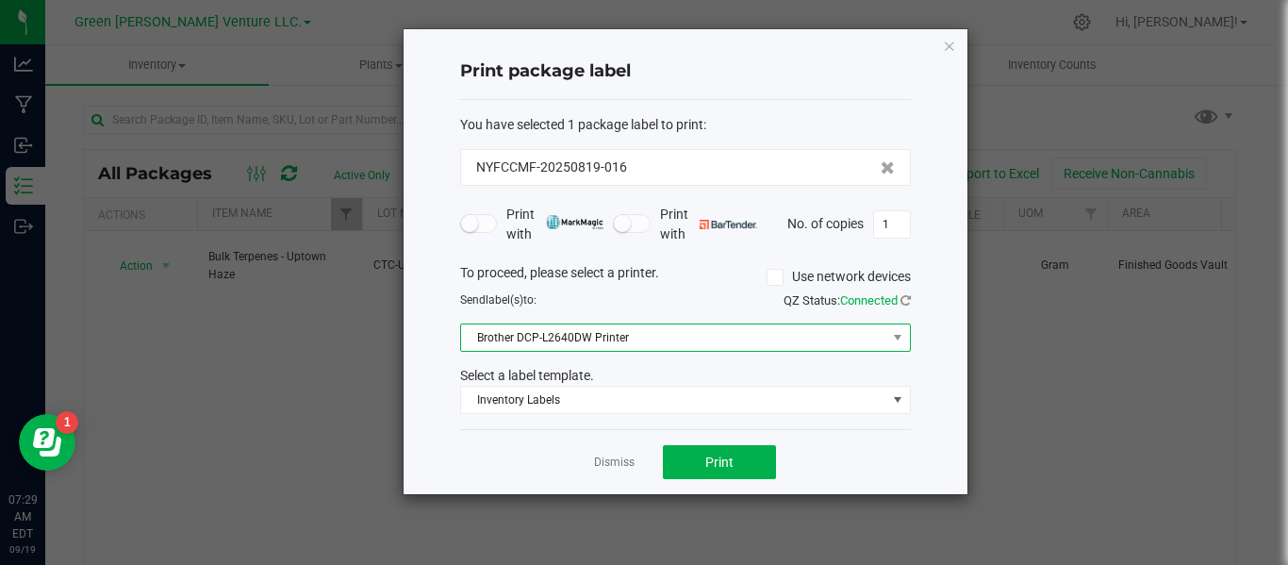
click at [581, 336] on span "Brother DCP-L2640DW Printer" at bounding box center [673, 337] width 425 height 26
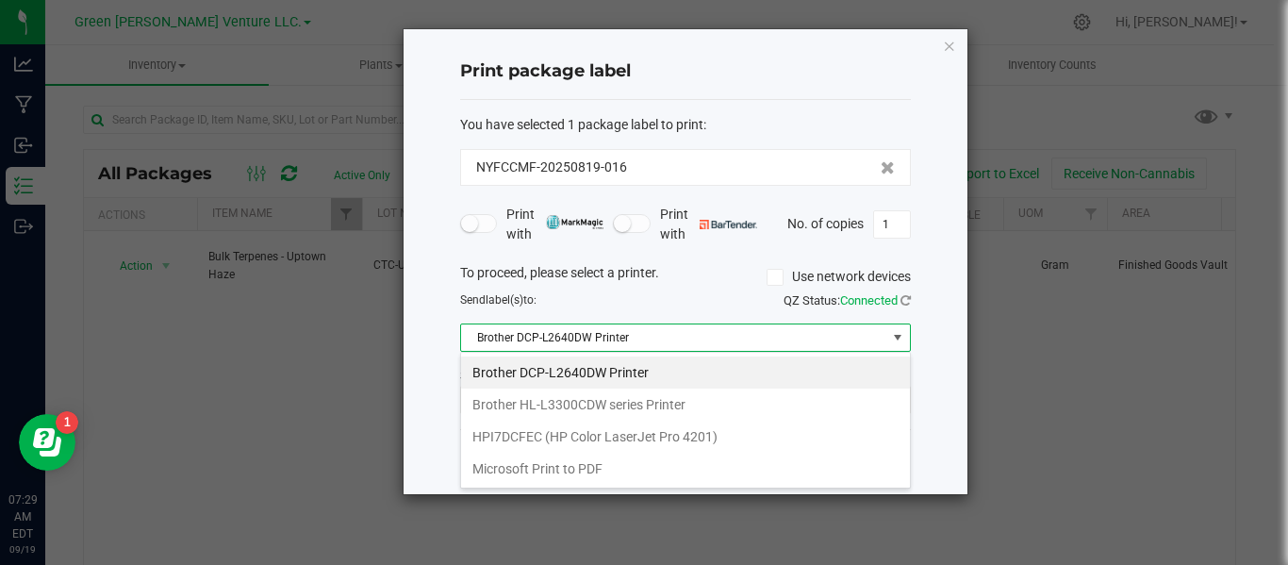
scroll to position [28, 451]
click at [675, 277] on div "To proceed, please select a printer. Use network devices" at bounding box center [685, 277] width 479 height 28
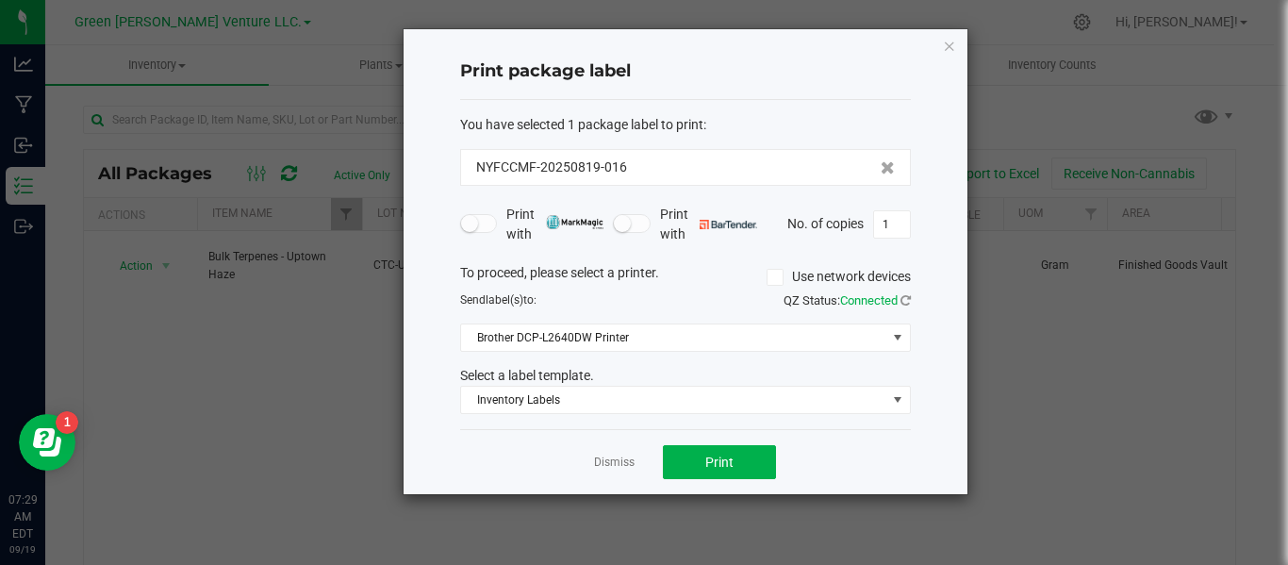
click at [775, 277] on icon at bounding box center [775, 277] width 12 height 0
click at [0, 0] on input "Use network devices" at bounding box center [0, 0] width 0 height 0
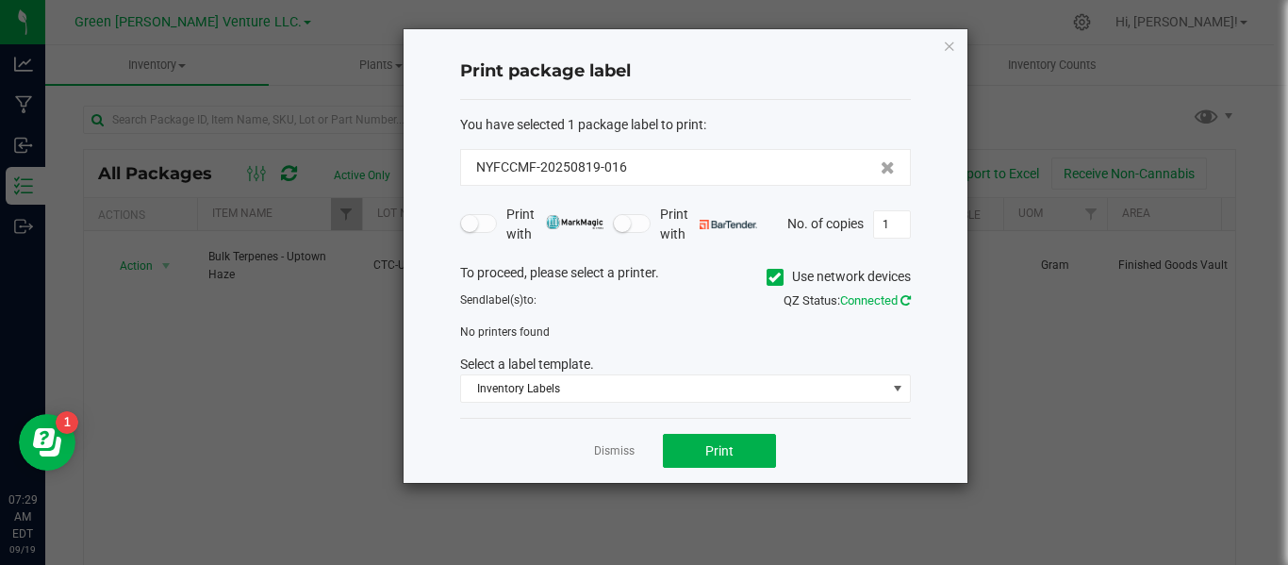
click at [902, 303] on icon at bounding box center [906, 300] width 10 height 12
click at [779, 277] on span at bounding box center [775, 277] width 17 height 17
click at [0, 0] on input "Use network devices" at bounding box center [0, 0] width 0 height 0
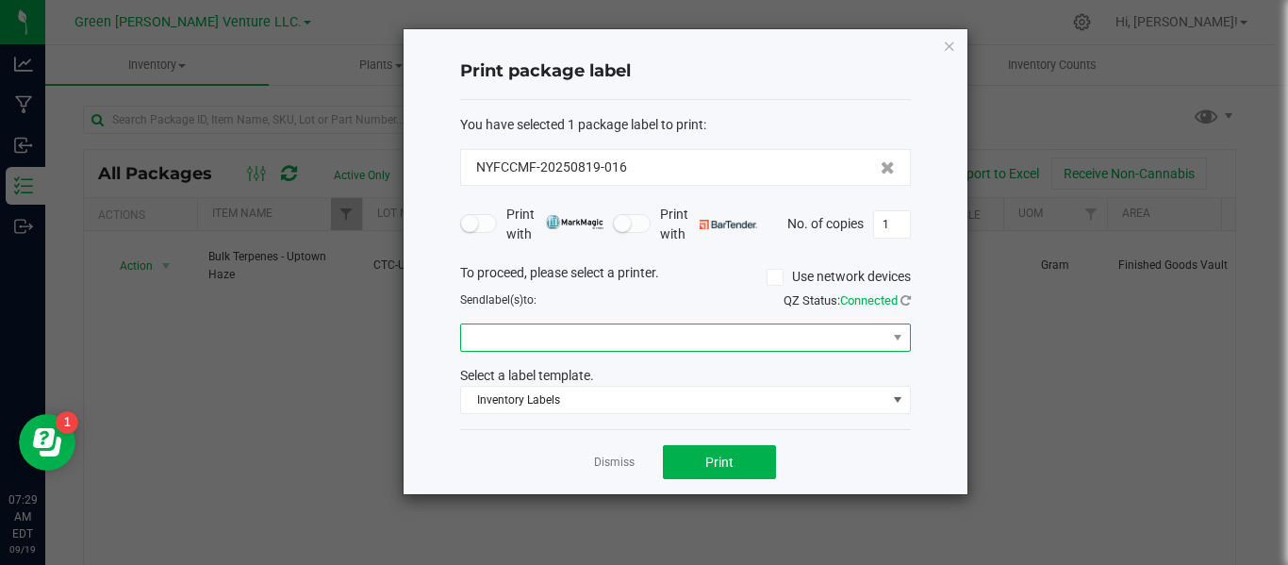
click at [663, 331] on span at bounding box center [673, 337] width 425 height 26
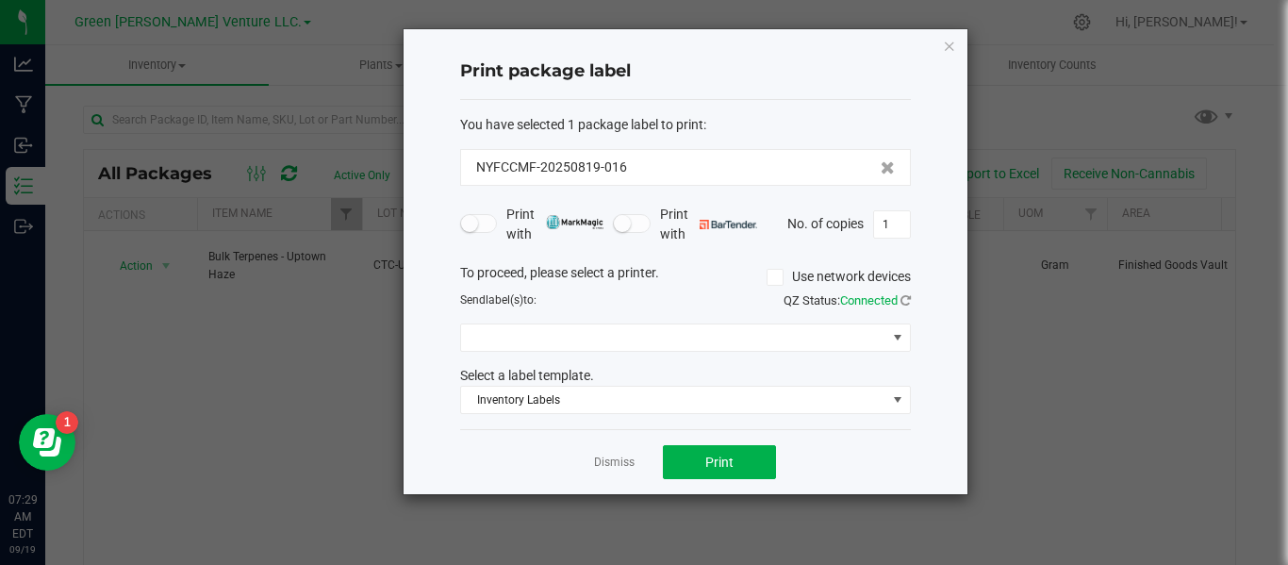
click at [618, 300] on div "Send label(s) to:" at bounding box center [566, 299] width 240 height 17
click at [618, 464] on link "Dismiss" at bounding box center [614, 463] width 41 height 16
